Goal: Task Accomplishment & Management: Manage account settings

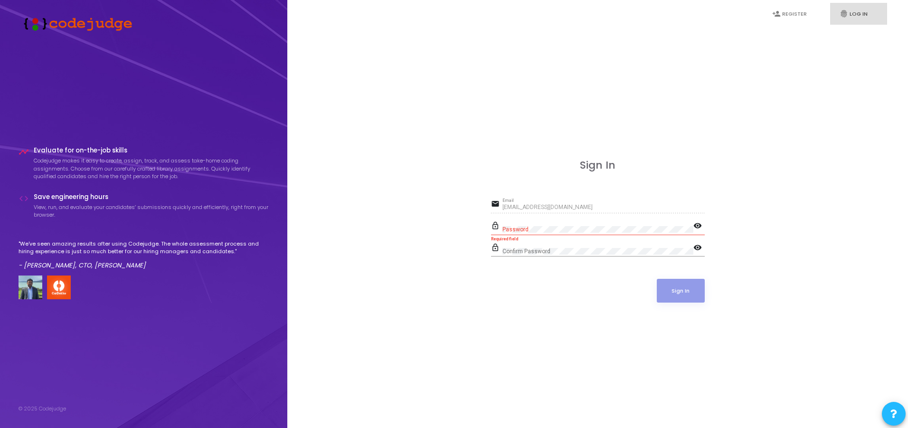
click at [856, 16] on link "fingerprint Log In" at bounding box center [858, 14] width 57 height 22
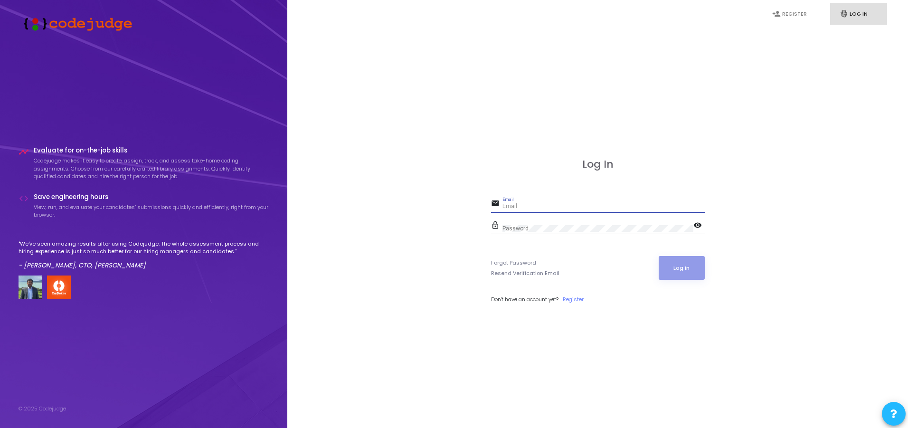
click at [526, 207] on input "Email" at bounding box center [603, 206] width 202 height 7
type input "[EMAIL_ADDRESS][DOMAIN_NAME]"
click at [580, 299] on link "Register" at bounding box center [573, 299] width 21 height 8
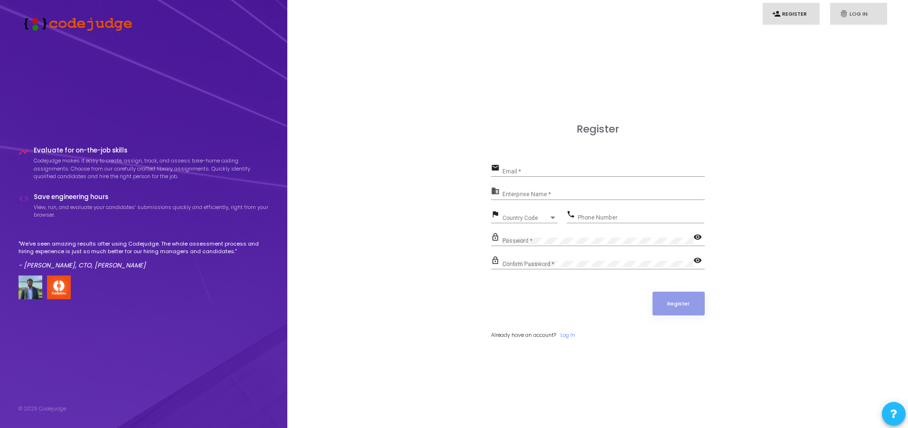
click at [854, 16] on link "fingerprint Log In" at bounding box center [858, 14] width 57 height 22
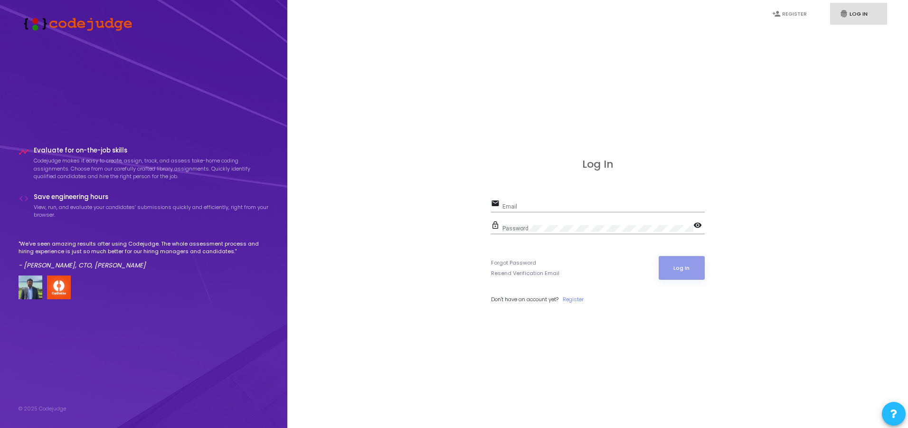
click at [699, 229] on mat-icon "visibility" at bounding box center [698, 225] width 11 height 11
click at [528, 207] on input "Email" at bounding box center [603, 206] width 202 height 7
click at [517, 204] on input "Email" at bounding box center [603, 206] width 202 height 7
type input "[EMAIL_ADDRESS][DOMAIN_NAME]"
click at [508, 264] on link "Forgot Password" at bounding box center [513, 263] width 45 height 8
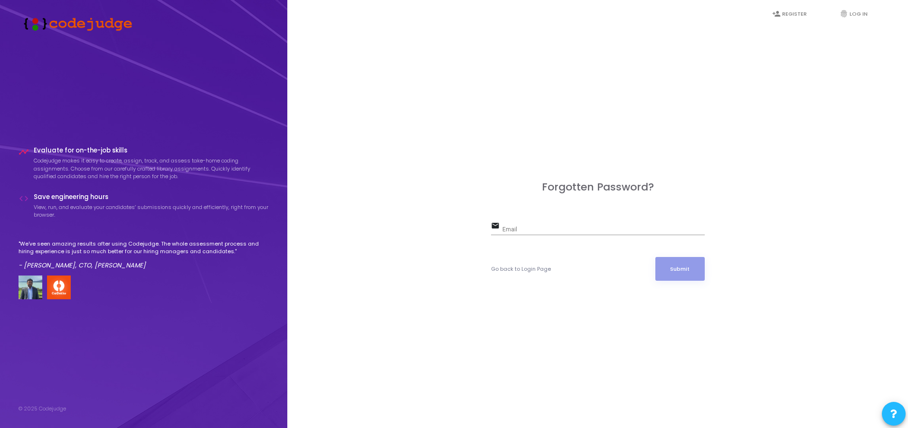
click at [517, 231] on input "Email" at bounding box center [603, 229] width 202 height 7
type input "[EMAIL_ADDRESS][DOMAIN_NAME]"
click at [692, 278] on button "Submit" at bounding box center [679, 269] width 49 height 24
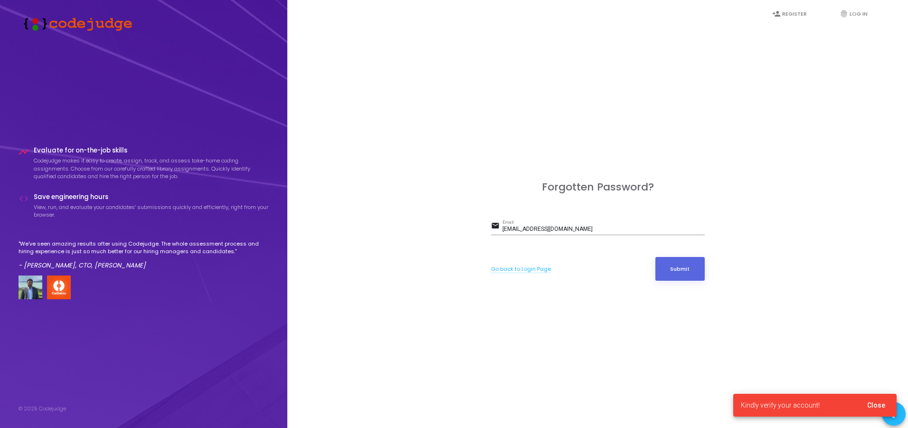
click at [517, 267] on link "Go back to Login Page" at bounding box center [521, 269] width 60 height 8
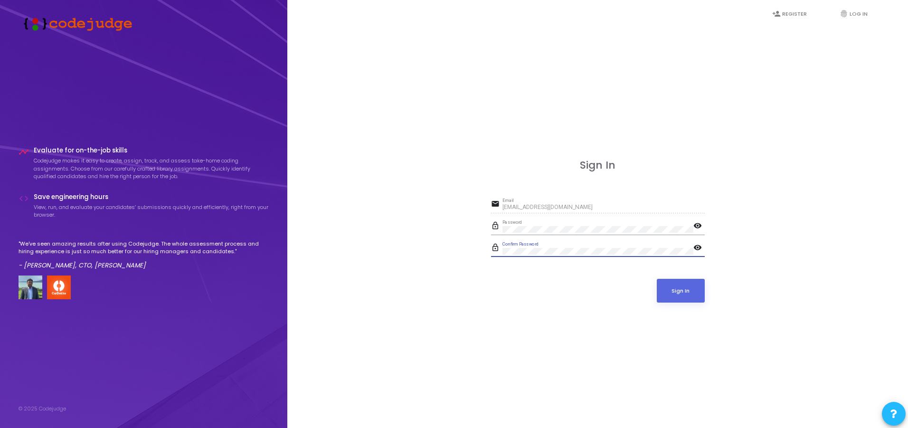
click at [698, 247] on mat-icon "visibility" at bounding box center [698, 248] width 11 height 11
click at [696, 223] on mat-icon "visibility" at bounding box center [698, 226] width 11 height 11
click at [684, 292] on button "Sign In" at bounding box center [681, 291] width 48 height 24
click at [534, 222] on div "Password" at bounding box center [597, 227] width 191 height 15
